Goal: Navigation & Orientation: Understand site structure

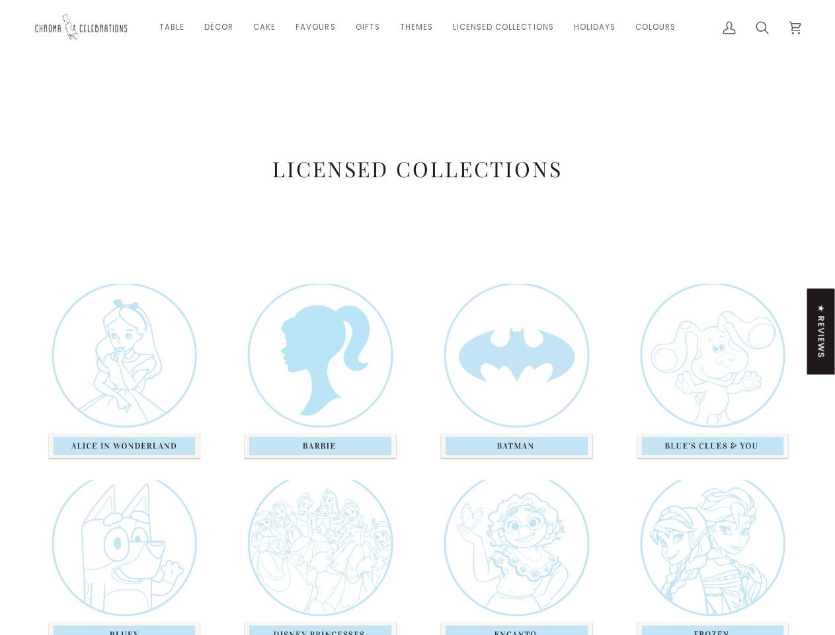
click at [418, 317] on div at bounding box center [516, 374] width 196 height 180
click at [174, 27] on link "Table" at bounding box center [171, 27] width 45 height 55
click at [221, 27] on link "Décor" at bounding box center [218, 27] width 49 height 55
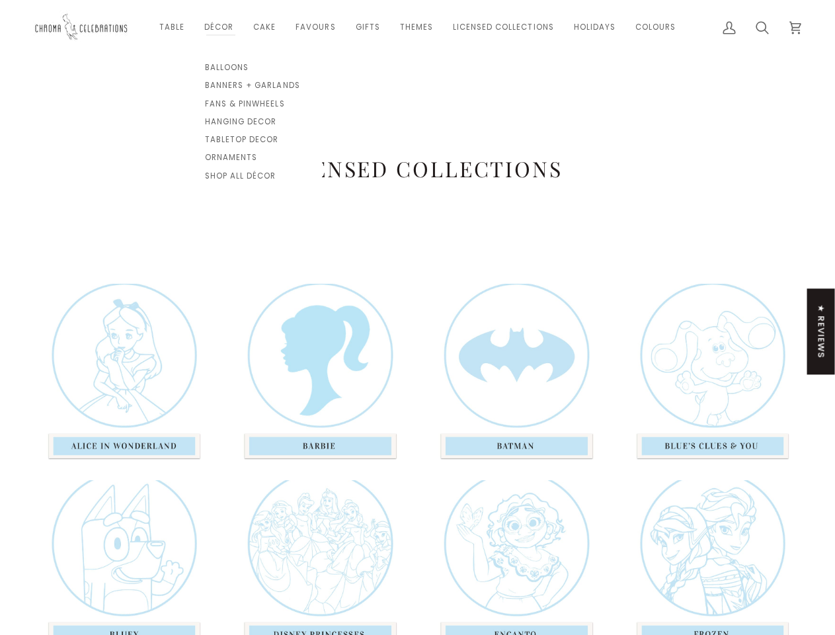
click at [267, 27] on link "Cake" at bounding box center [264, 27] width 42 height 55
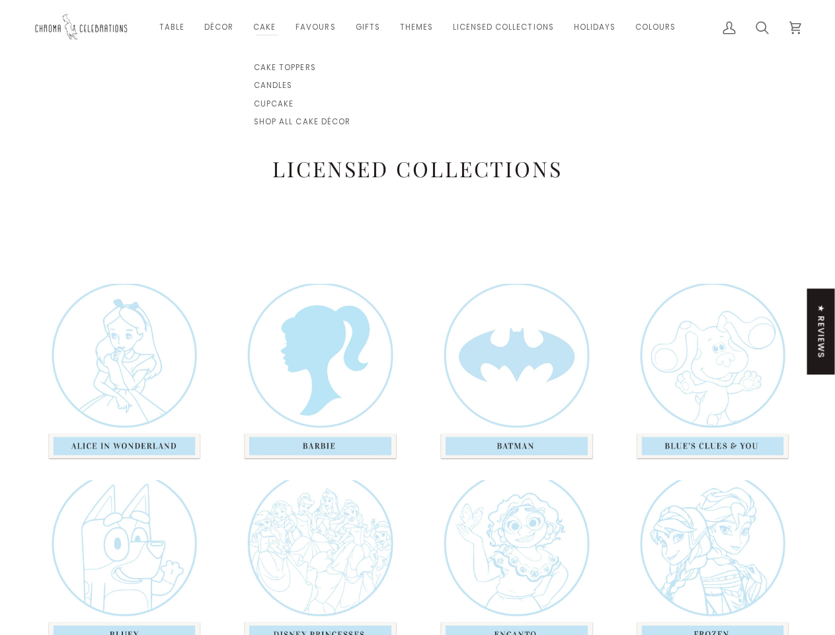
click at [317, 27] on link "Favours" at bounding box center [316, 27] width 60 height 55
click at [368, 27] on link "Gifts" at bounding box center [368, 27] width 44 height 55
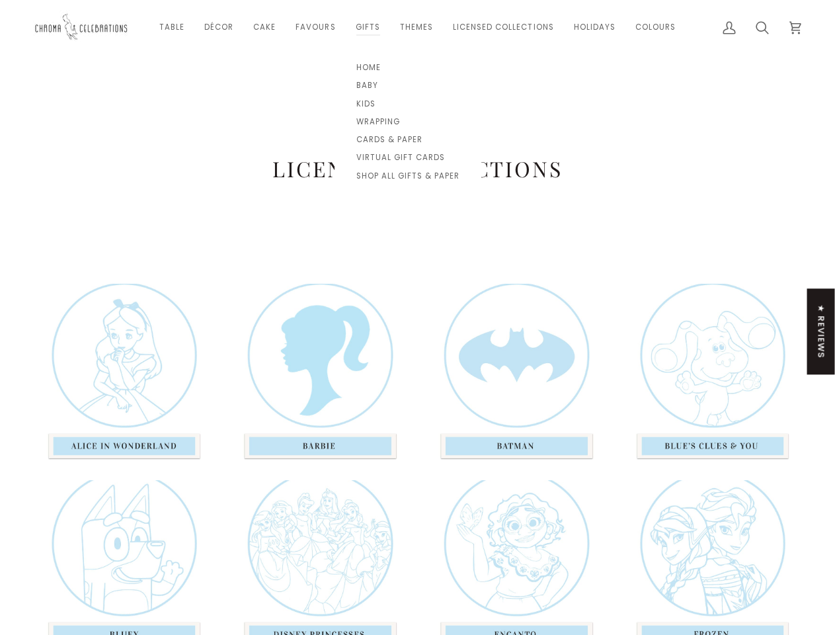
click at [416, 27] on link "Themes" at bounding box center [416, 27] width 53 height 55
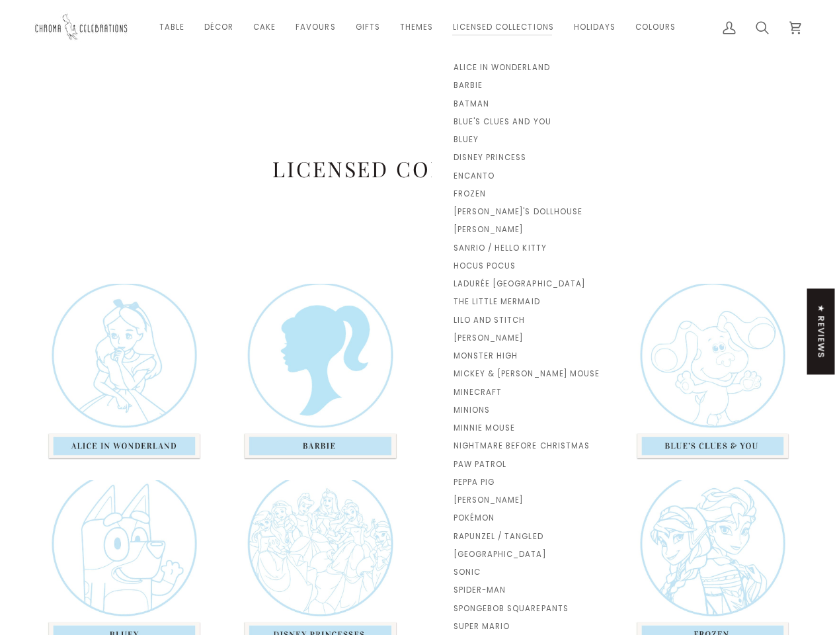
click at [502, 27] on link "Licensed Collections" at bounding box center [503, 27] width 121 height 55
click at [592, 27] on link "Holidays" at bounding box center [594, 27] width 61 height 55
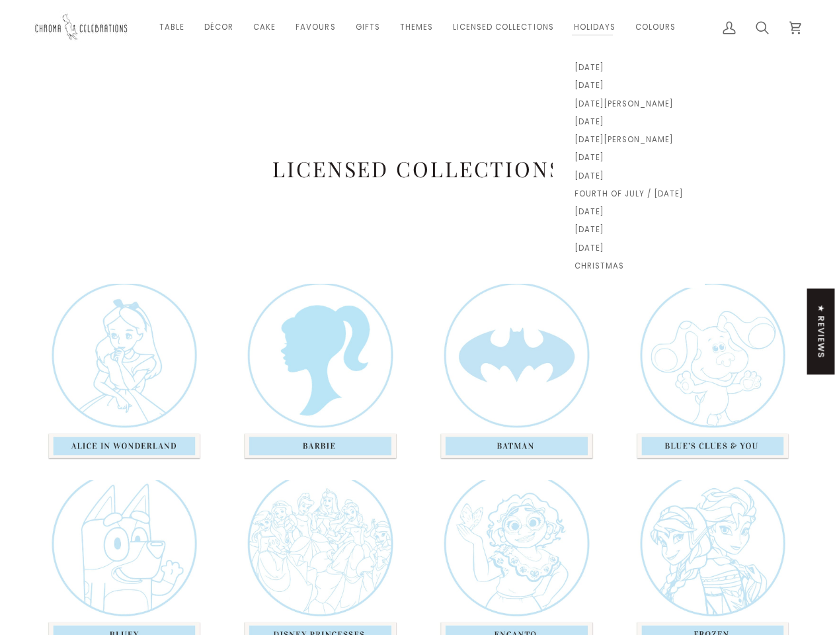
click at [653, 27] on link "Colours" at bounding box center [655, 27] width 60 height 55
